Goal: Browse casually: Explore the website without a specific task or goal

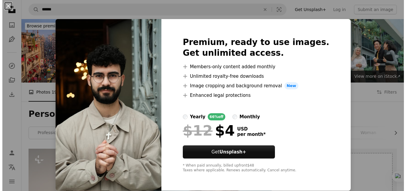
scroll to position [361, 0]
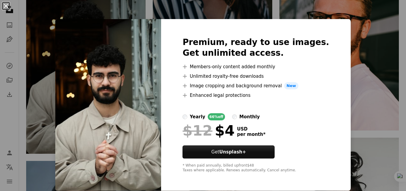
click at [3, 7] on button "An X shape" at bounding box center [5, 5] width 7 height 7
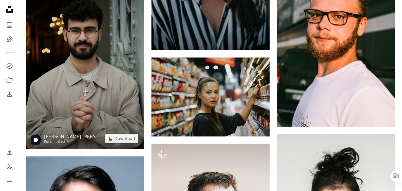
click at [77, 64] on img at bounding box center [85, 60] width 118 height 177
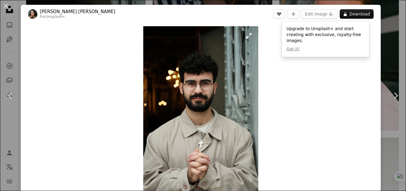
click at [198, 141] on img "Zoom in on this image" at bounding box center [200, 112] width 115 height 173
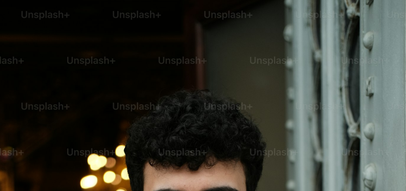
scroll to position [203, 0]
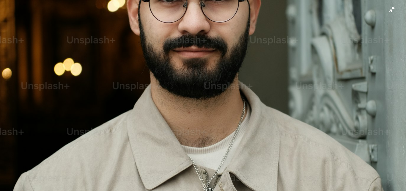
click at [131, 61] on img "Zoom out on this image" at bounding box center [203, 101] width 407 height 610
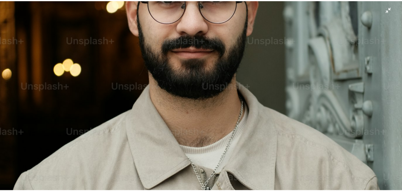
scroll to position [8, 0]
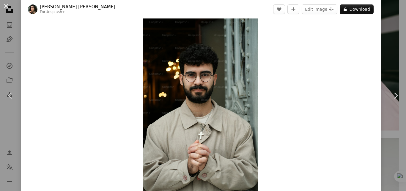
click at [386, 60] on div "An X shape Chevron left Chevron right [PERSON_NAME] [PERSON_NAME] For Unsplash+…" at bounding box center [203, 95] width 406 height 191
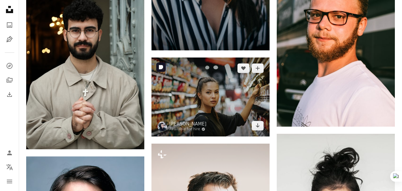
click at [247, 110] on img at bounding box center [210, 96] width 118 height 79
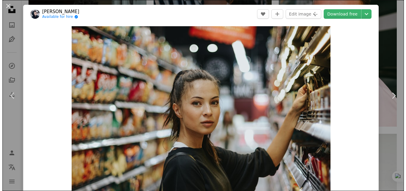
scroll to position [363, 0]
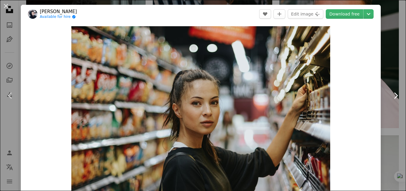
click at [386, 75] on link "Chevron right" at bounding box center [396, 95] width 21 height 57
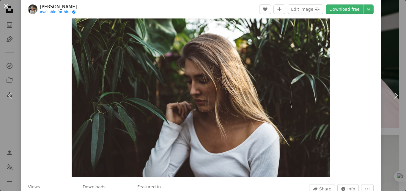
scroll to position [23, 0]
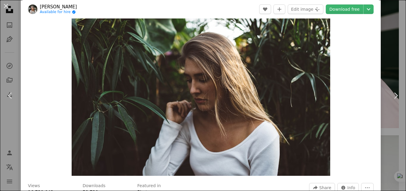
click at [380, 50] on div "An X shape Chevron left Chevron right [PERSON_NAME] Available for hire A checkm…" at bounding box center [203, 95] width 406 height 191
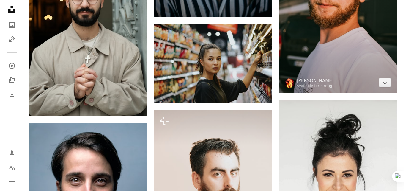
scroll to position [358, 0]
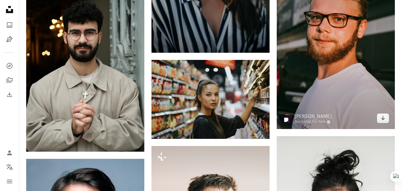
click at [328, 65] on img at bounding box center [336, 40] width 118 height 177
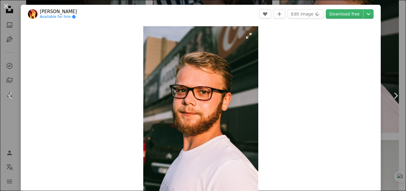
click at [179, 127] on img "Zoom in on this image" at bounding box center [200, 112] width 115 height 173
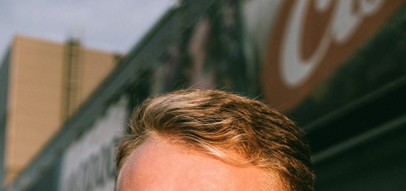
scroll to position [203, 0]
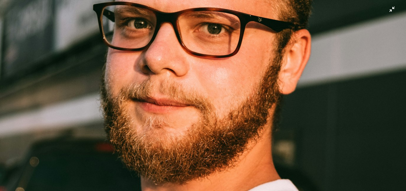
click at [117, 102] on img "Zoom out on this image" at bounding box center [203, 101] width 407 height 610
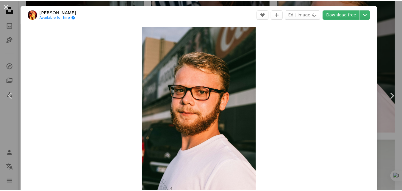
scroll to position [8, 0]
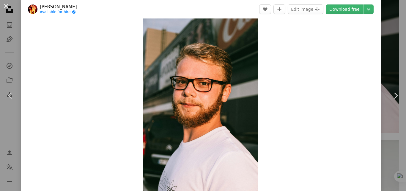
click at [387, 47] on div "An X shape Chevron left Chevron right [PERSON_NAME] Available for hire A checkm…" at bounding box center [203, 95] width 406 height 191
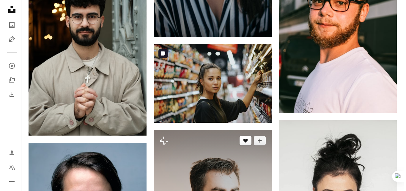
scroll to position [375, 0]
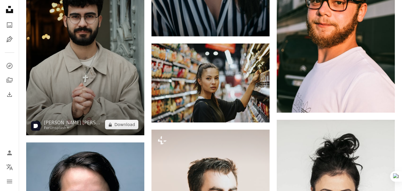
click at [135, 59] on img at bounding box center [85, 46] width 118 height 177
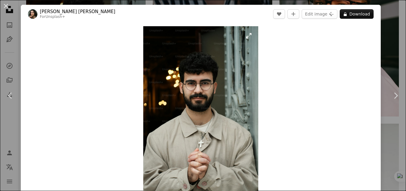
click at [196, 117] on img "Zoom in on this image" at bounding box center [200, 112] width 115 height 173
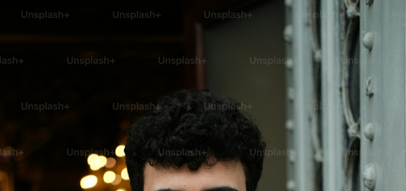
scroll to position [203, 0]
